Goal: Complete application form

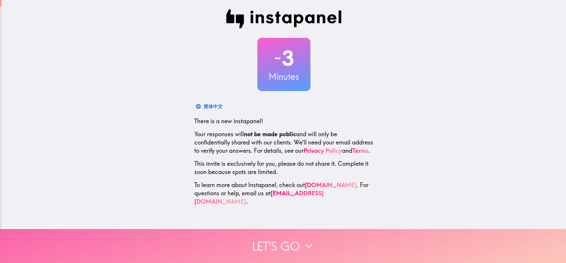
click at [264, 237] on button "Let's go" at bounding box center [283, 246] width 566 height 34
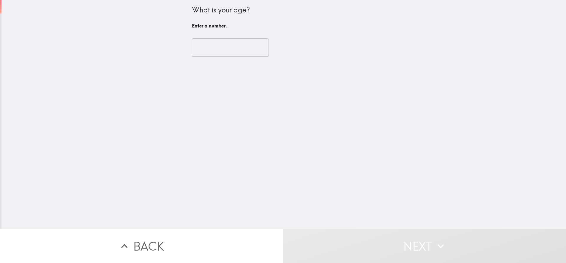
click at [199, 45] on input "number" at bounding box center [230, 47] width 77 height 18
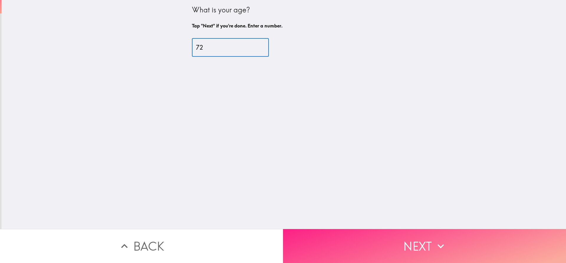
type input "72"
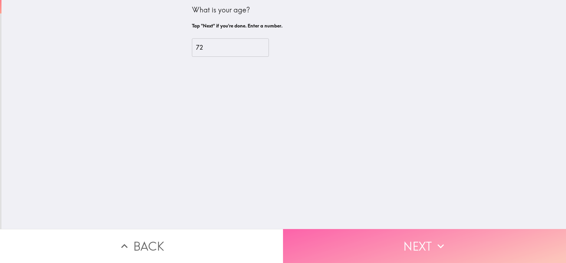
click at [396, 234] on button "Next" at bounding box center [424, 246] width 283 height 34
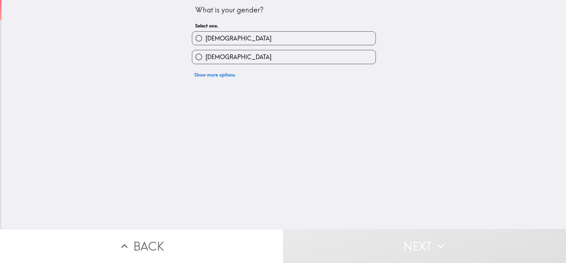
click at [214, 37] on label "[DEMOGRAPHIC_DATA]" at bounding box center [284, 38] width 184 height 13
click at [206, 37] on input "[DEMOGRAPHIC_DATA]" at bounding box center [198, 38] width 13 height 13
radio input "true"
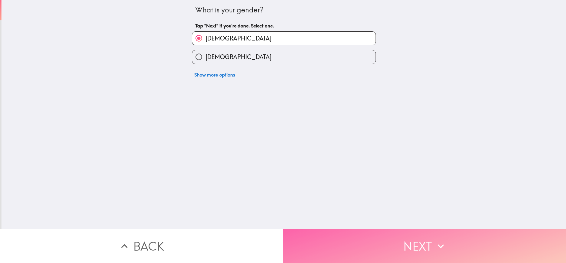
click at [388, 243] on button "Next" at bounding box center [424, 246] width 283 height 34
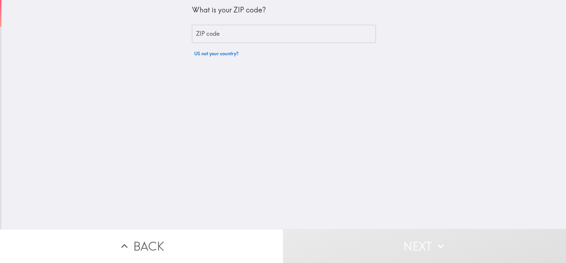
click at [229, 35] on input "ZIP code" at bounding box center [284, 34] width 184 height 18
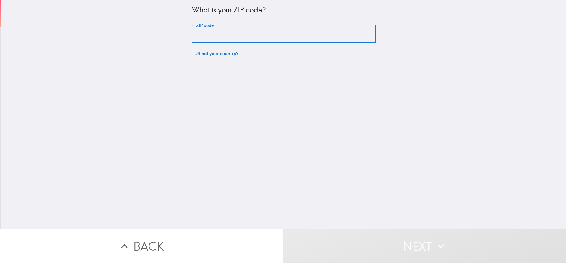
type input "85212"
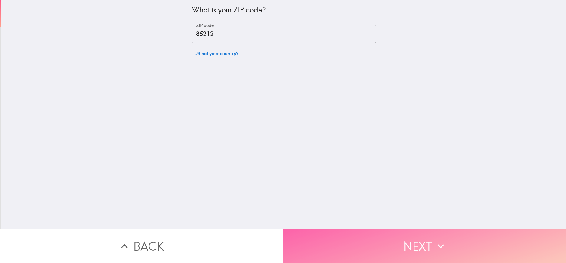
click at [422, 236] on button "Next" at bounding box center [424, 246] width 283 height 34
